Goal: Entertainment & Leisure: Browse casually

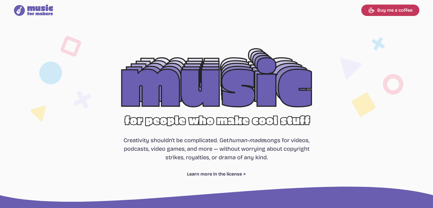
select select "most popular"
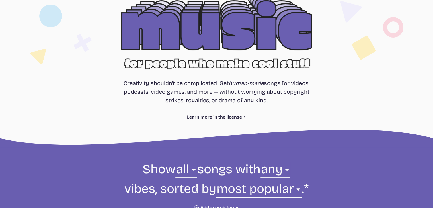
scroll to position [199, 0]
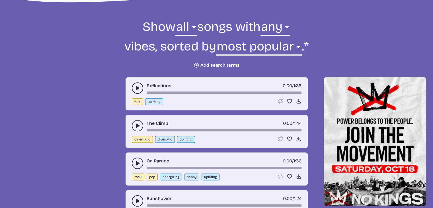
click at [133, 85] on button "play-pause toggle" at bounding box center [137, 87] width 11 height 11
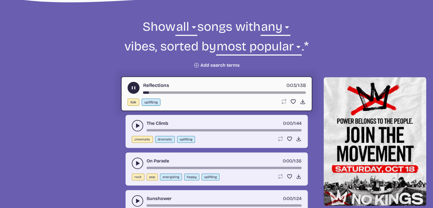
click at [135, 123] on icon "play-pause toggle" at bounding box center [138, 126] width 6 height 6
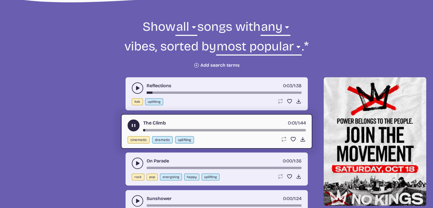
click at [131, 160] on div "On Parade 0:00 / 1:36 rock pop energizing happy uplifting Loop song Loop this s…" at bounding box center [217, 168] width 182 height 33
click at [136, 161] on use "play-pause toggle" at bounding box center [138, 163] width 6 height 6
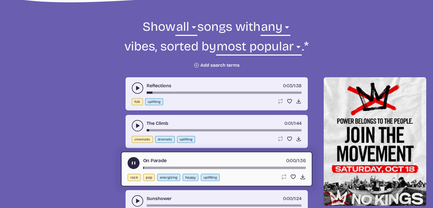
scroll to position [285, 0]
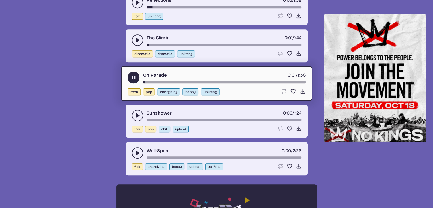
click at [133, 113] on button "play-pause toggle" at bounding box center [137, 115] width 11 height 11
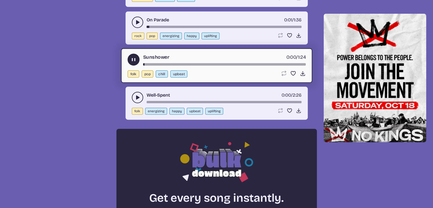
scroll to position [342, 0]
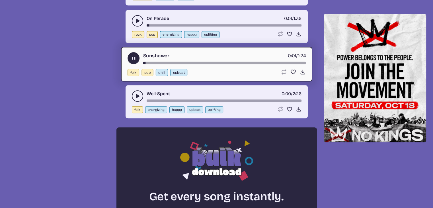
click at [131, 93] on div "Well-Spent 0:00 / 2:26 folk energizing happy upbeat uplifting Loop song Loop th…" at bounding box center [217, 101] width 182 height 33
click at [135, 95] on icon "play-pause toggle" at bounding box center [138, 96] width 6 height 6
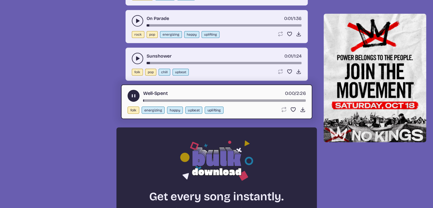
click at [129, 95] on button "play-pause toggle" at bounding box center [134, 96] width 12 height 12
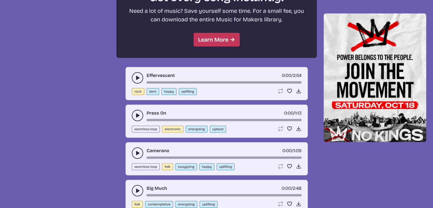
scroll to position [541, 0]
click at [136, 75] on icon "play-pause toggle" at bounding box center [138, 78] width 6 height 6
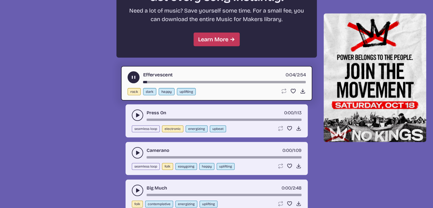
click at [135, 113] on icon "play-pause toggle" at bounding box center [138, 115] width 6 height 6
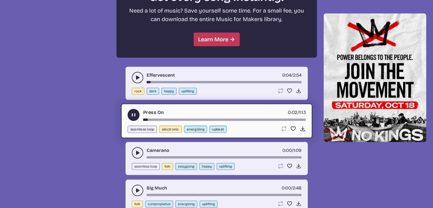
click at [136, 152] on use "play-pause toggle" at bounding box center [138, 153] width 6 height 6
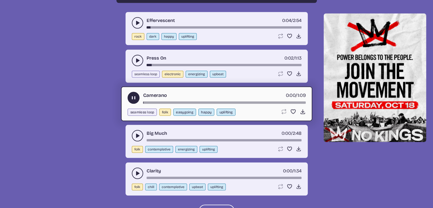
scroll to position [598, 0]
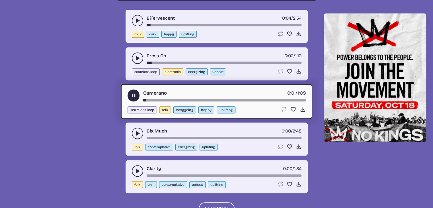
click at [134, 129] on button "play-pause toggle" at bounding box center [137, 133] width 11 height 11
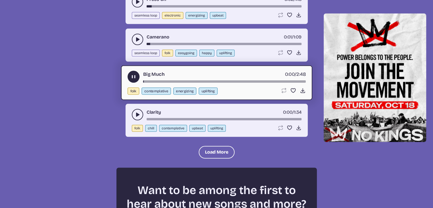
scroll to position [655, 0]
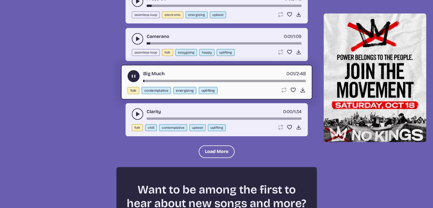
click at [135, 111] on icon "play-pause toggle" at bounding box center [138, 114] width 6 height 6
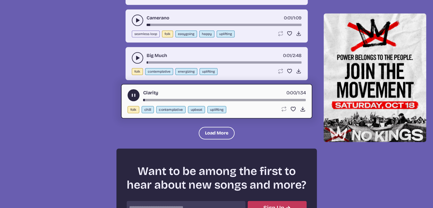
scroll to position [683, 0]
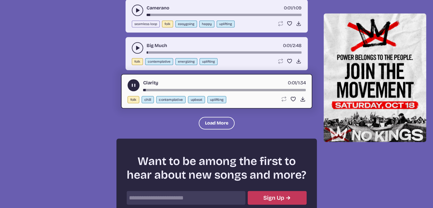
click at [131, 83] on use "play-pause toggle" at bounding box center [133, 85] width 6 height 6
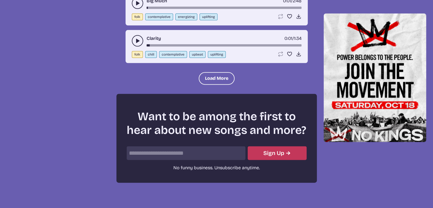
scroll to position [769, 0]
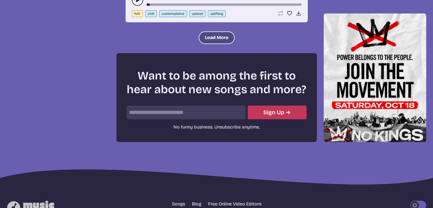
click at [226, 36] on button "Load More" at bounding box center [217, 37] width 36 height 13
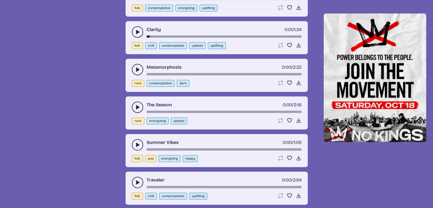
scroll to position [683, 0]
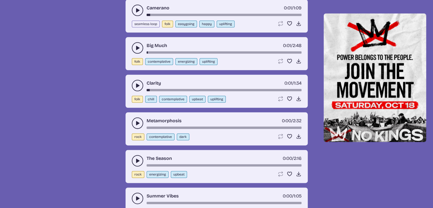
click at [133, 117] on button "play-pause toggle" at bounding box center [137, 122] width 11 height 11
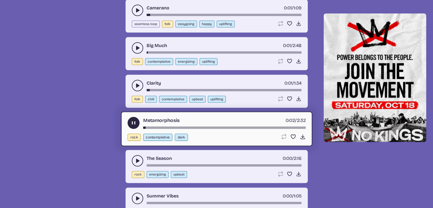
click at [135, 158] on icon "play-pause toggle" at bounding box center [138, 161] width 6 height 6
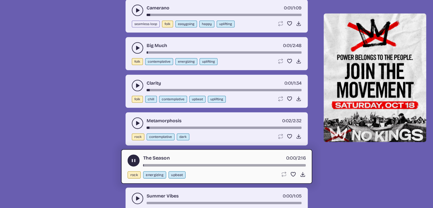
scroll to position [740, 0]
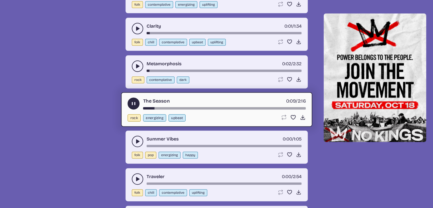
click at [129, 98] on button "play-pause toggle" at bounding box center [134, 103] width 12 height 12
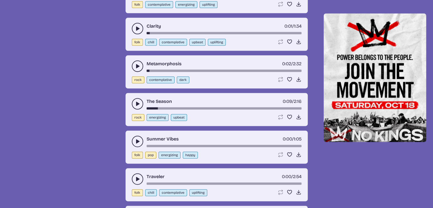
click at [133, 135] on button "play-pause toggle" at bounding box center [137, 140] width 11 height 11
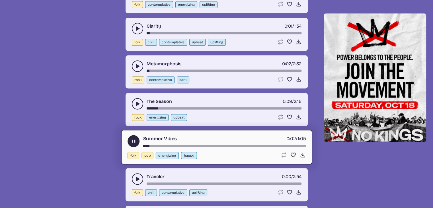
click at [158, 145] on div "song-time-bar" at bounding box center [224, 146] width 163 height 2
click at [177, 145] on div "song-time-bar" at bounding box center [224, 146] width 163 height 2
click at [137, 137] on button "play-pause toggle" at bounding box center [134, 141] width 12 height 12
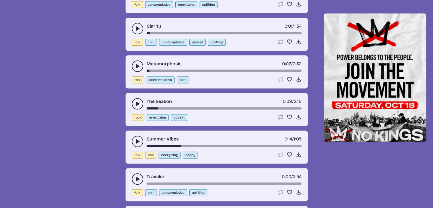
click at [135, 173] on button "play-pause toggle" at bounding box center [137, 178] width 11 height 11
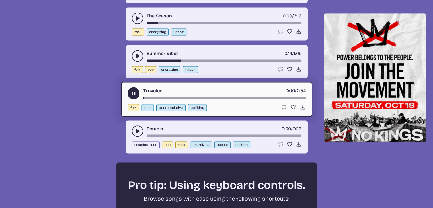
scroll to position [854, 0]
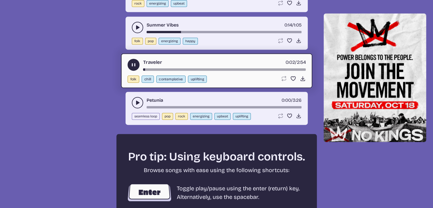
click at [133, 97] on button "play-pause toggle" at bounding box center [137, 102] width 11 height 11
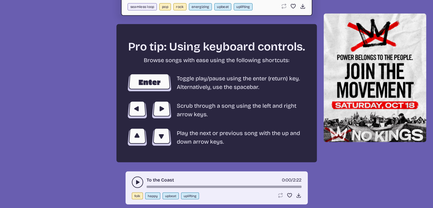
scroll to position [1025, 0]
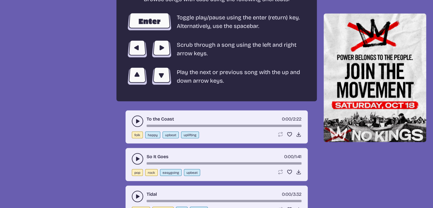
click at [135, 118] on icon "play-pause toggle" at bounding box center [138, 121] width 6 height 6
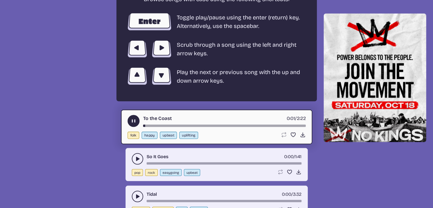
scroll to position [1053, 0]
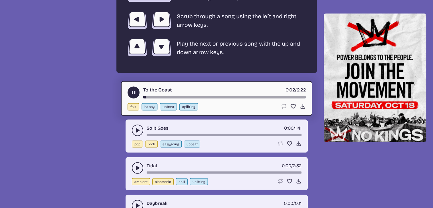
click at [137, 127] on icon "play-pause toggle" at bounding box center [138, 130] width 6 height 6
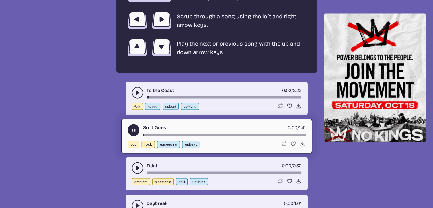
click at [135, 162] on button "play-pause toggle" at bounding box center [137, 167] width 11 height 11
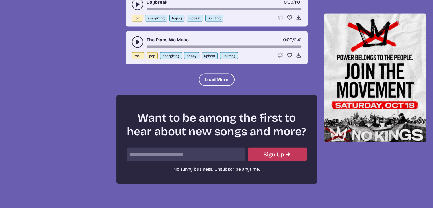
scroll to position [1219, 0]
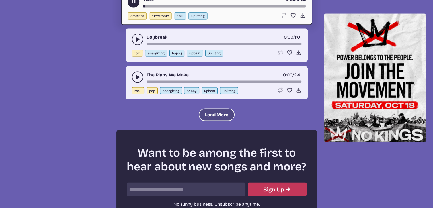
click at [214, 108] on button "Load More" at bounding box center [217, 114] width 36 height 13
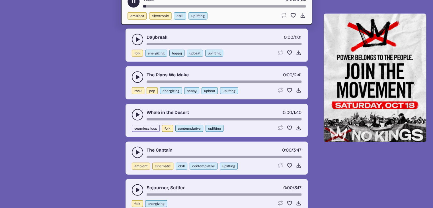
click at [135, 112] on icon "play-pause toggle" at bounding box center [138, 115] width 6 height 6
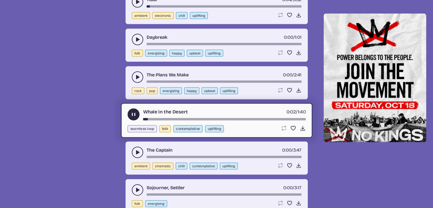
click at [135, 149] on icon "play-pause toggle" at bounding box center [138, 152] width 6 height 6
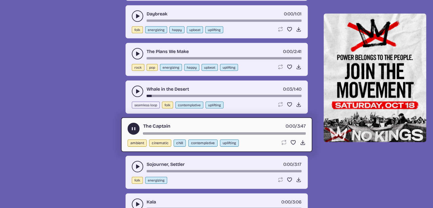
scroll to position [1276, 0]
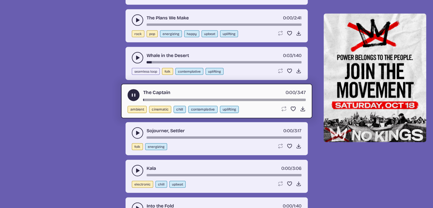
click at [138, 130] on icon "play-pause toggle" at bounding box center [138, 133] width 6 height 6
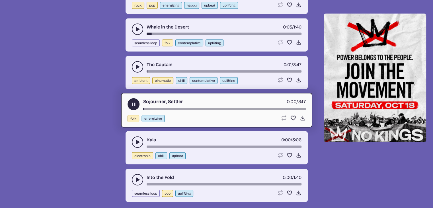
scroll to position [1333, 0]
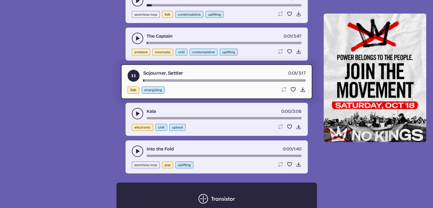
click at [135, 148] on icon "play-pause toggle" at bounding box center [138, 151] width 6 height 6
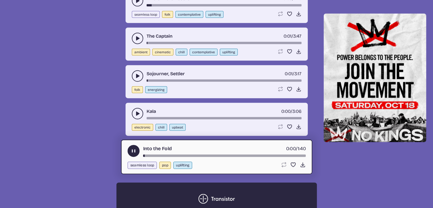
click at [132, 148] on use "play-pause toggle" at bounding box center [133, 151] width 6 height 6
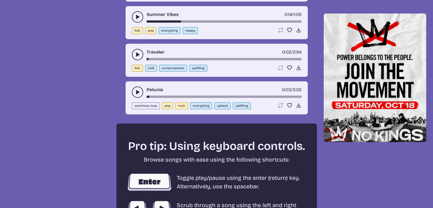
scroll to position [0, 0]
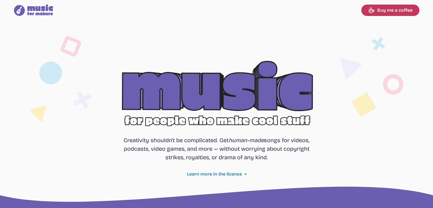
click at [236, 173] on link "Learn more in the license" at bounding box center [216, 174] width 59 height 7
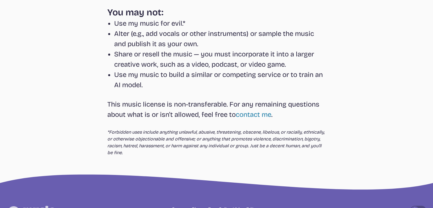
scroll to position [180, 0]
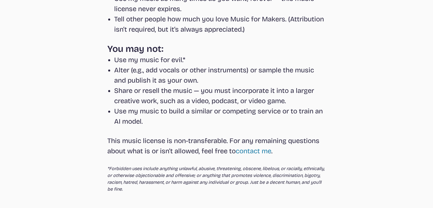
select select "most popular"
